Goal: Information Seeking & Learning: Check status

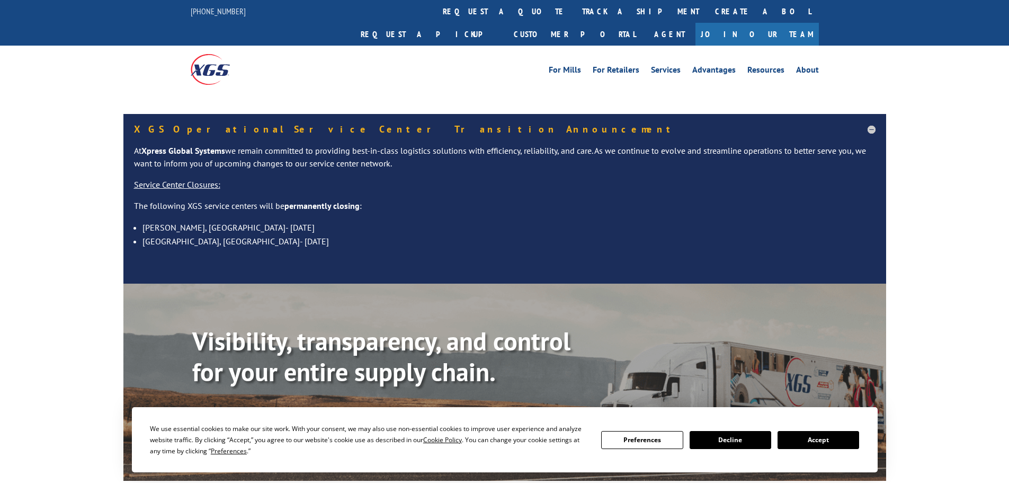
click at [270, 409] on link "Track shipment" at bounding box center [242, 420] width 100 height 22
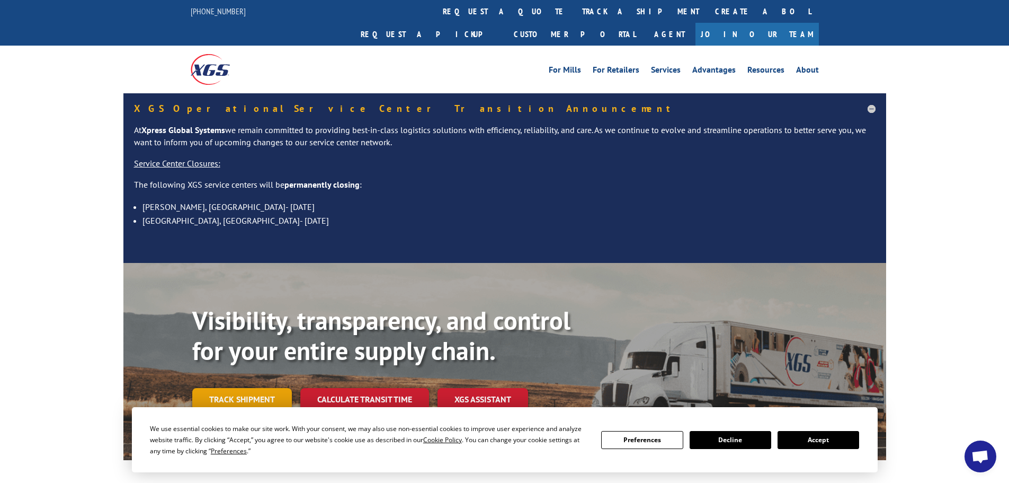
click at [279, 388] on link "Track shipment" at bounding box center [242, 399] width 100 height 22
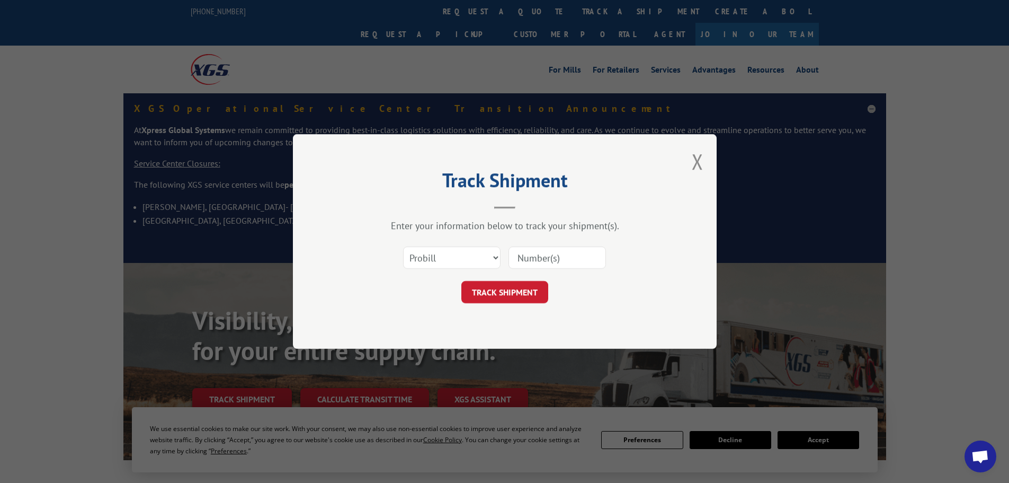
click at [554, 255] on input at bounding box center [557, 257] width 97 height 22
paste input "2486444"
type input "2486444"
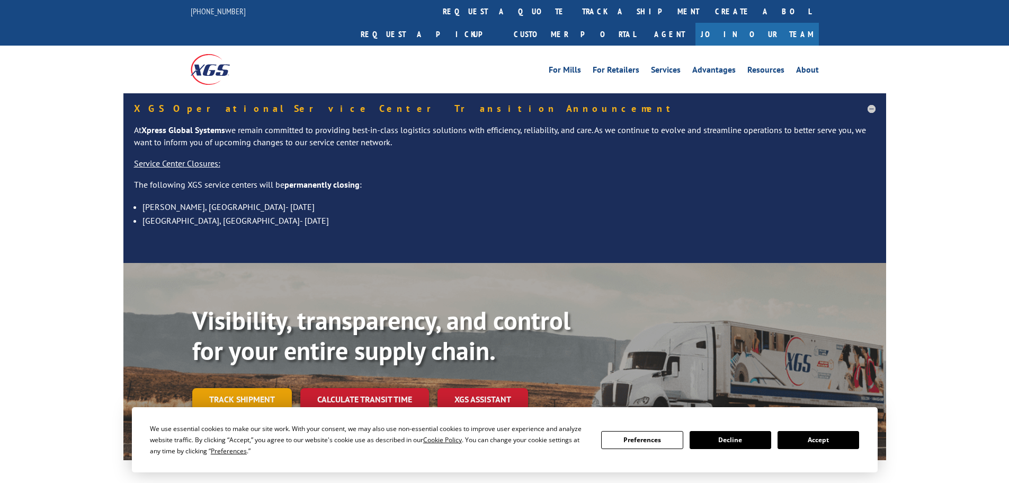
click at [245, 388] on link "Track shipment" at bounding box center [242, 399] width 100 height 22
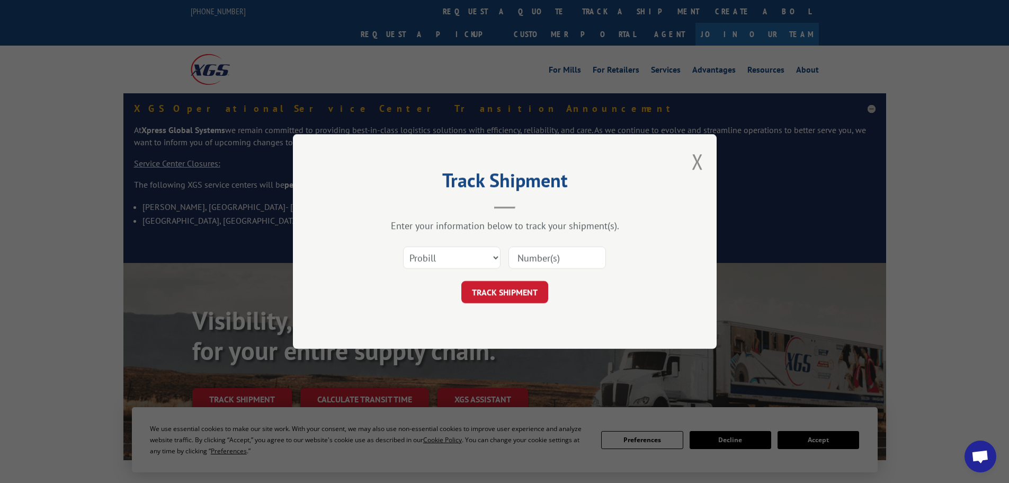
click at [570, 260] on input at bounding box center [557, 257] width 97 height 22
paste input "16754858"
type input "16754858"
click at [534, 279] on form "Select category... Probill BOL PO 16754858 TRACK SHIPMENT" at bounding box center [505, 271] width 318 height 63
click at [532, 288] on button "TRACK SHIPMENT" at bounding box center [504, 292] width 87 height 22
